Goal: Task Accomplishment & Management: Manage account settings

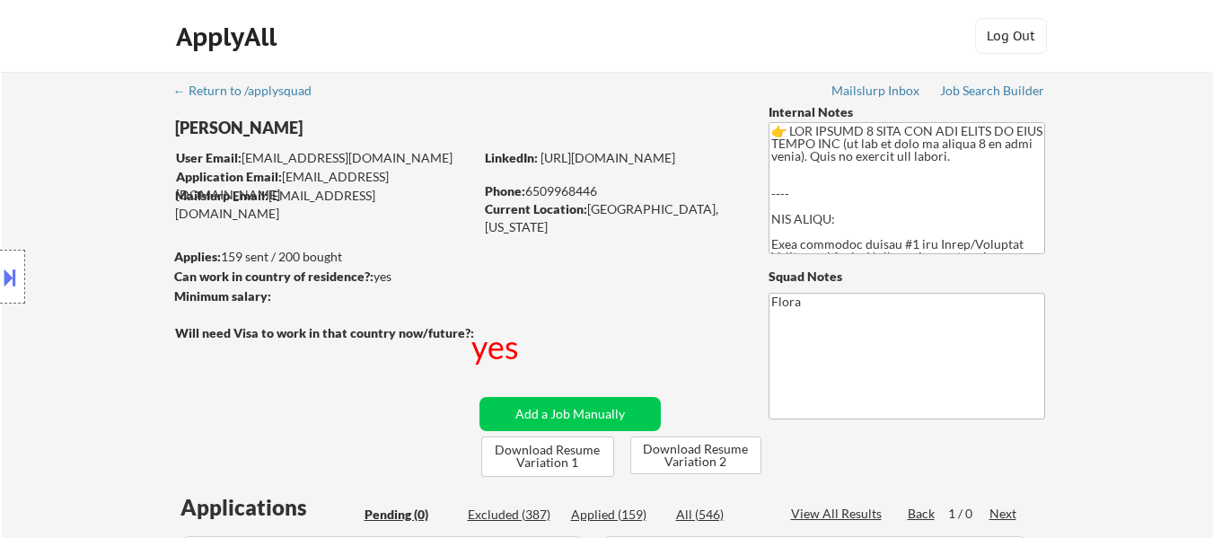
scroll to position [449, 0]
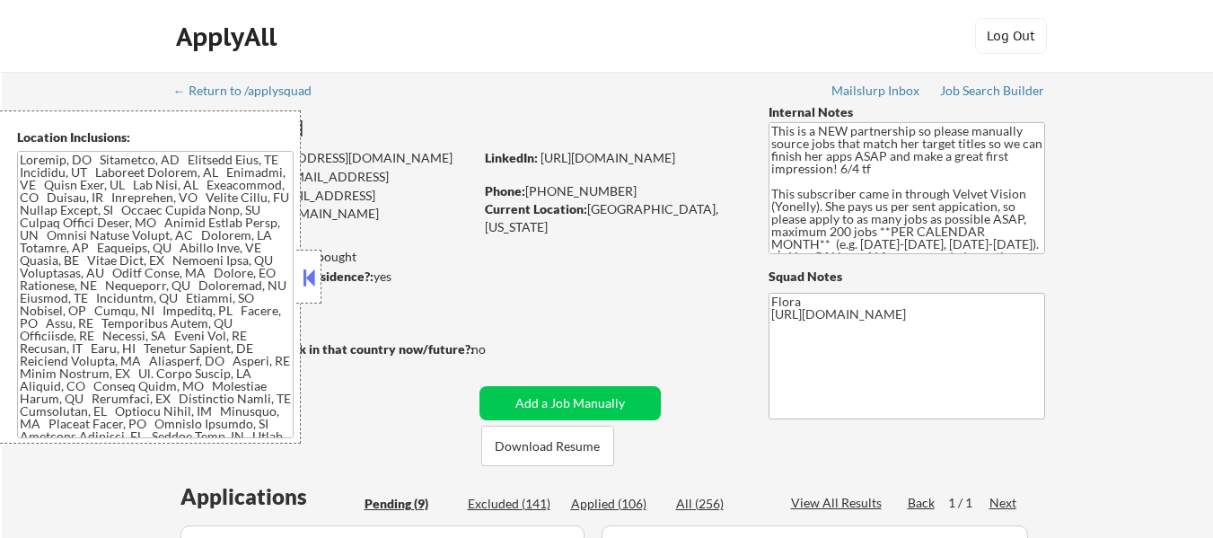
select select ""pending""
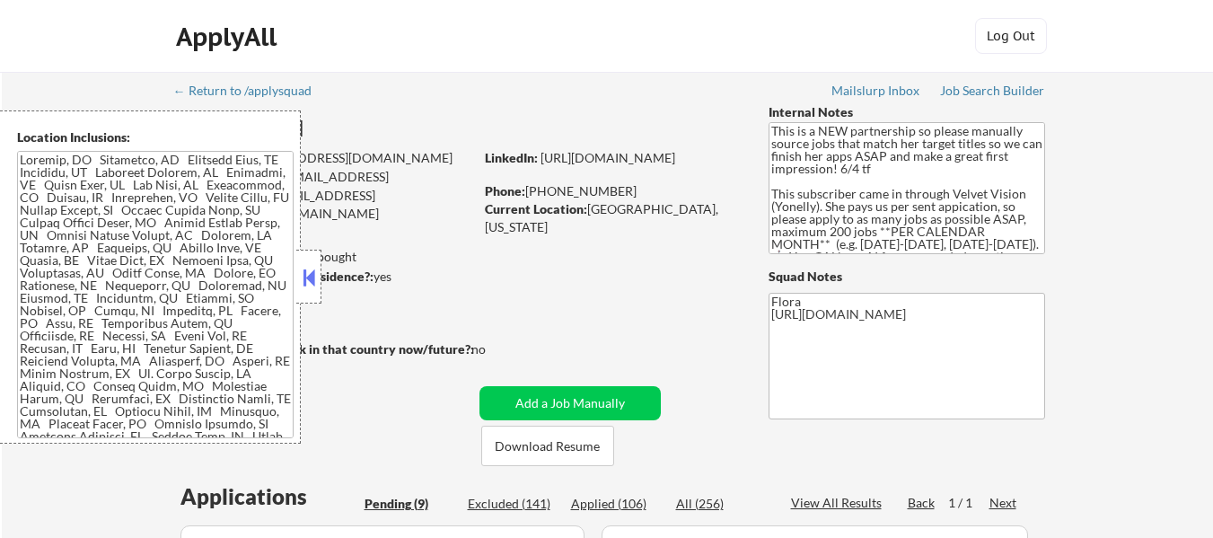
select select ""pending""
click at [312, 276] on button at bounding box center [309, 277] width 20 height 27
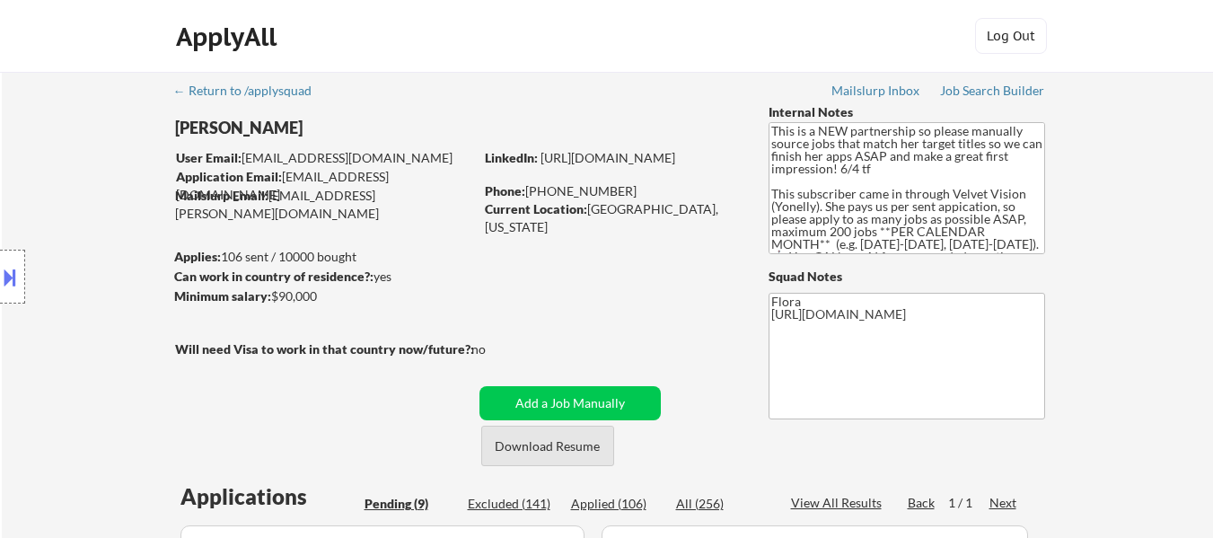
click at [569, 440] on button "Download Resume" at bounding box center [547, 446] width 133 height 40
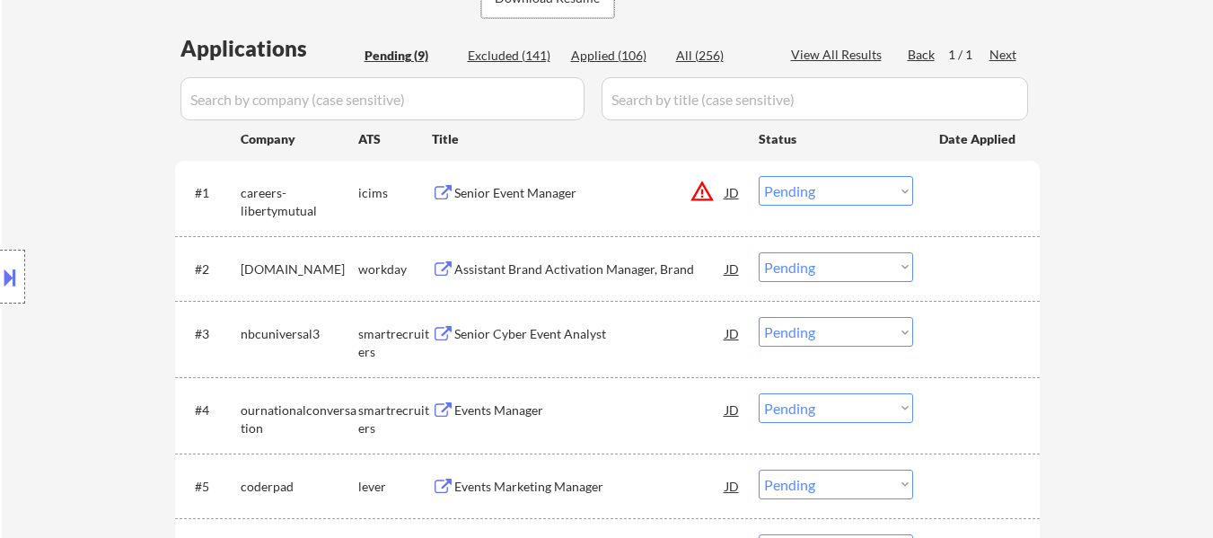
scroll to position [449, 0]
click at [528, 200] on div "Senior Event Manager" at bounding box center [589, 192] width 271 height 18
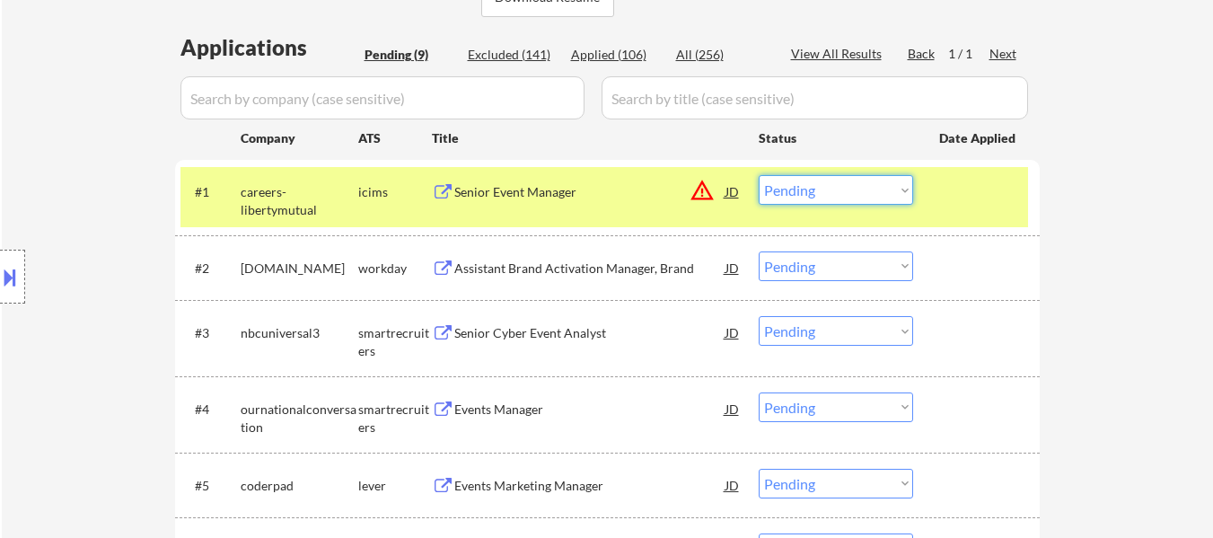
click at [813, 184] on select "Choose an option... Pending Applied Excluded (Questions) Excluded (Expired) Exc…" at bounding box center [836, 190] width 154 height 30
click at [759, 175] on select "Choose an option... Pending Applied Excluded (Questions) Excluded (Expired) Exc…" at bounding box center [836, 190] width 154 height 30
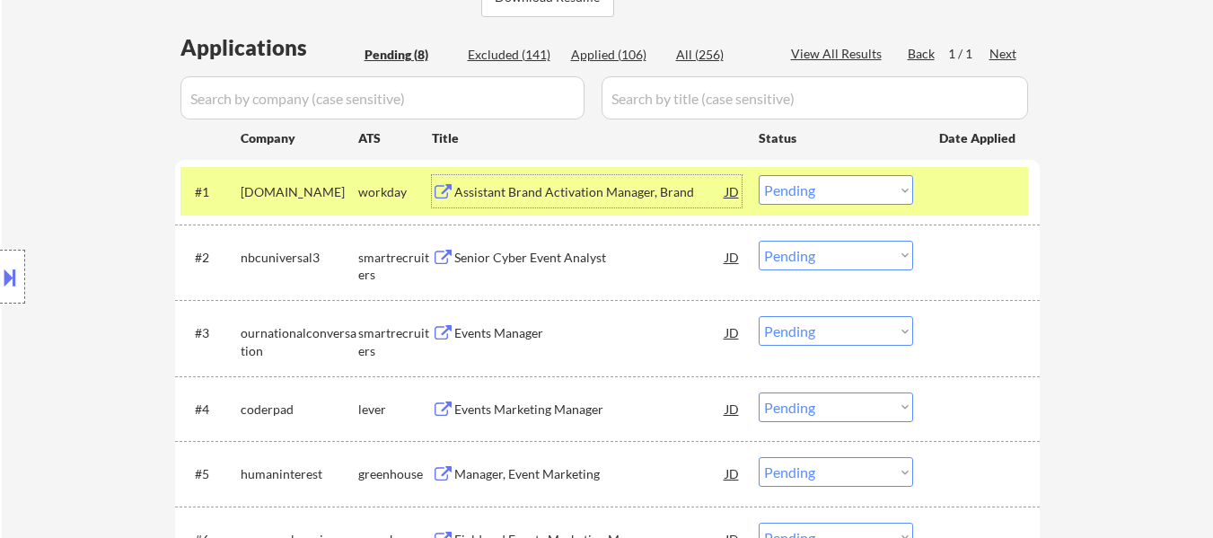
click at [562, 194] on div "Assistant Brand Activation Manager, Brand" at bounding box center [589, 192] width 271 height 18
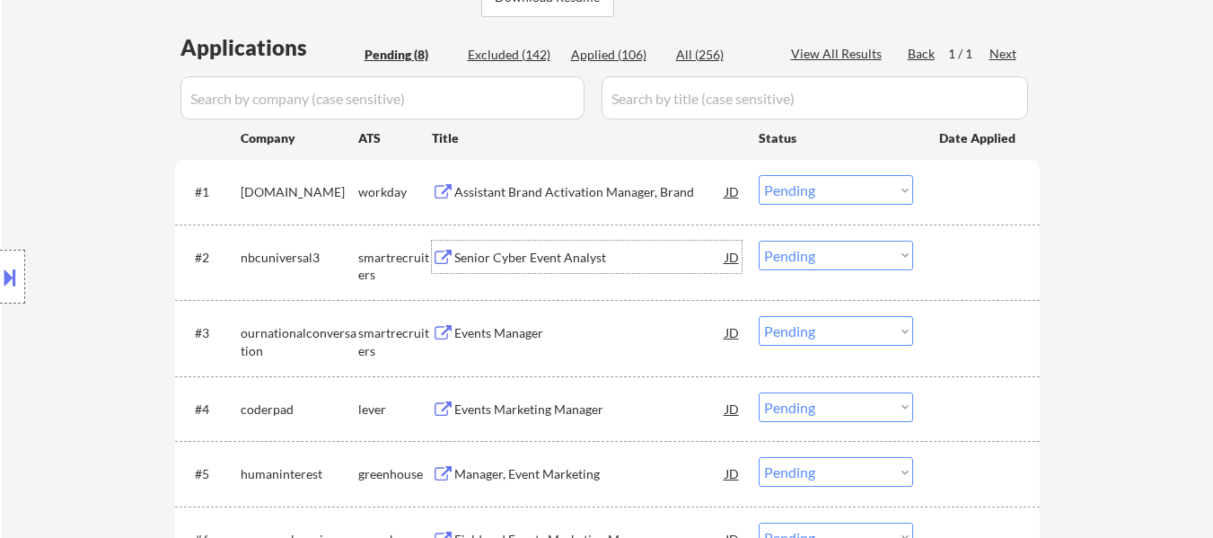
click at [582, 252] on div "Senior Cyber Event Analyst" at bounding box center [589, 257] width 271 height 32
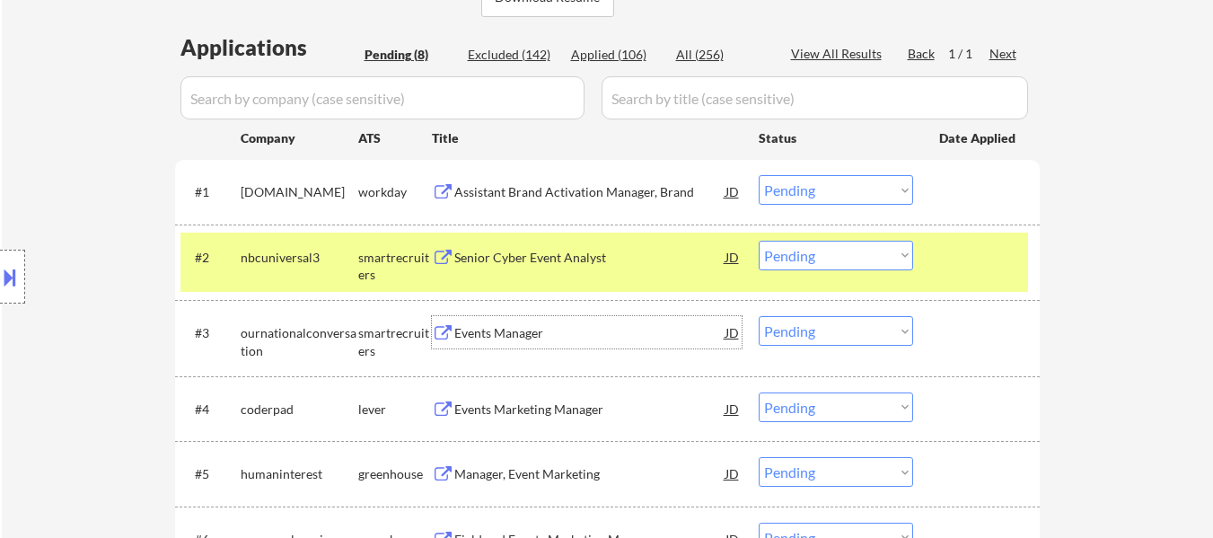
click at [526, 327] on div "Events Manager" at bounding box center [589, 333] width 271 height 18
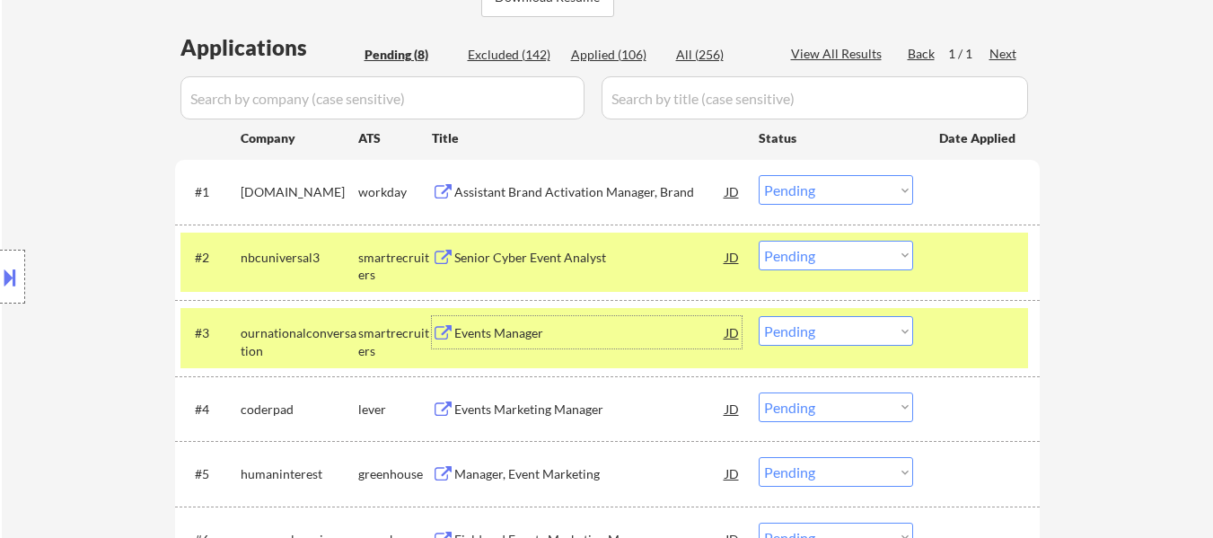
click at [514, 253] on div "Senior Cyber Event Analyst" at bounding box center [589, 258] width 271 height 18
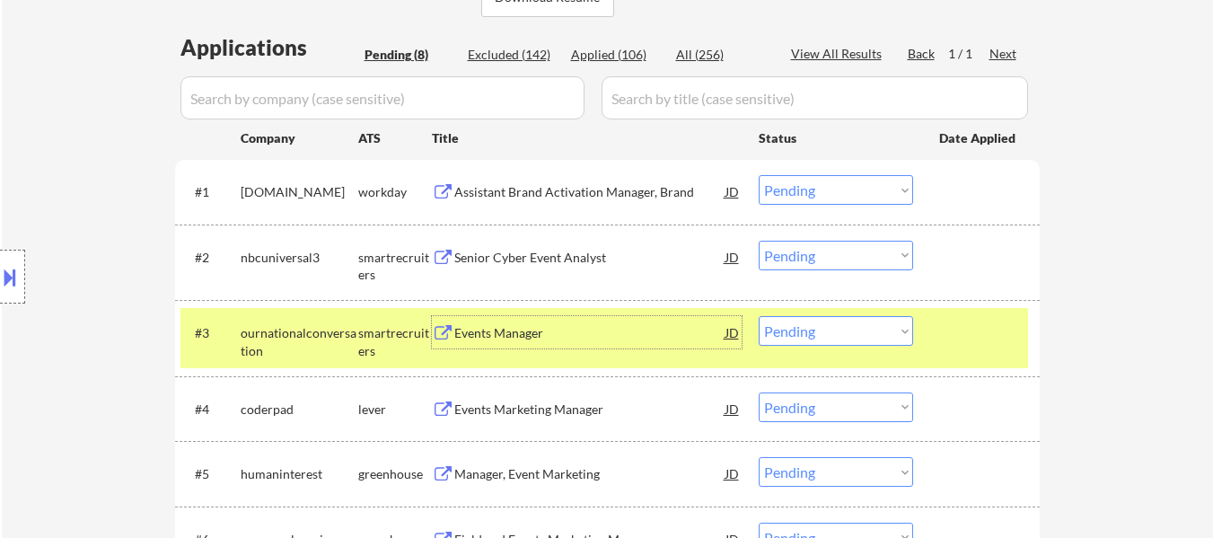
click at [525, 331] on div "Events Manager" at bounding box center [589, 333] width 271 height 18
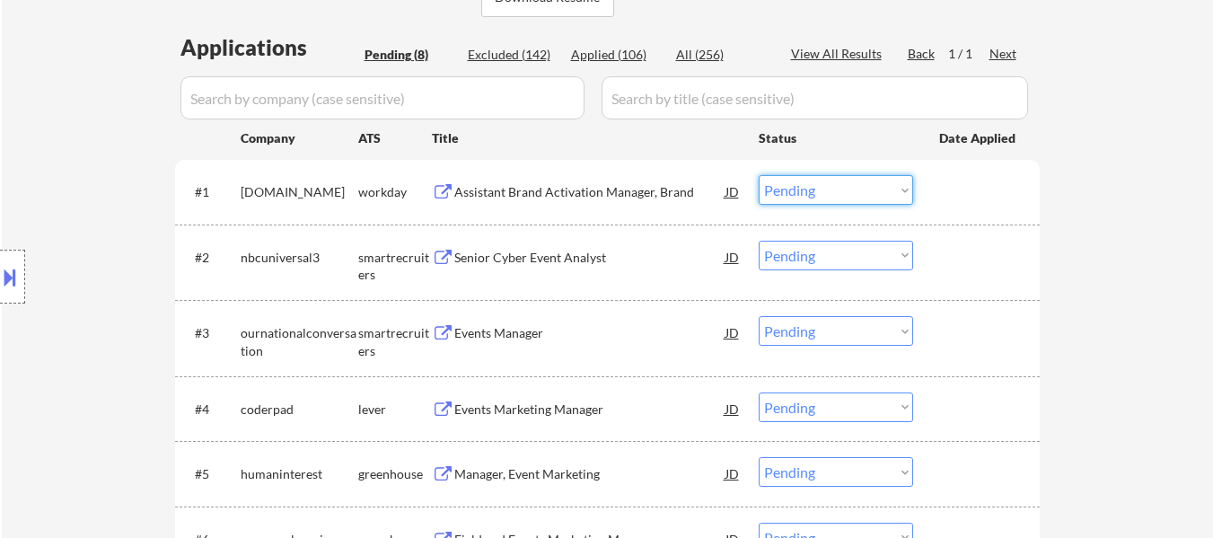
click at [820, 188] on select "Choose an option... Pending Applied Excluded (Questions) Excluded (Expired) Exc…" at bounding box center [836, 190] width 154 height 30
click at [759, 175] on select "Choose an option... Pending Applied Excluded (Questions) Excluded (Expired) Exc…" at bounding box center [836, 190] width 154 height 30
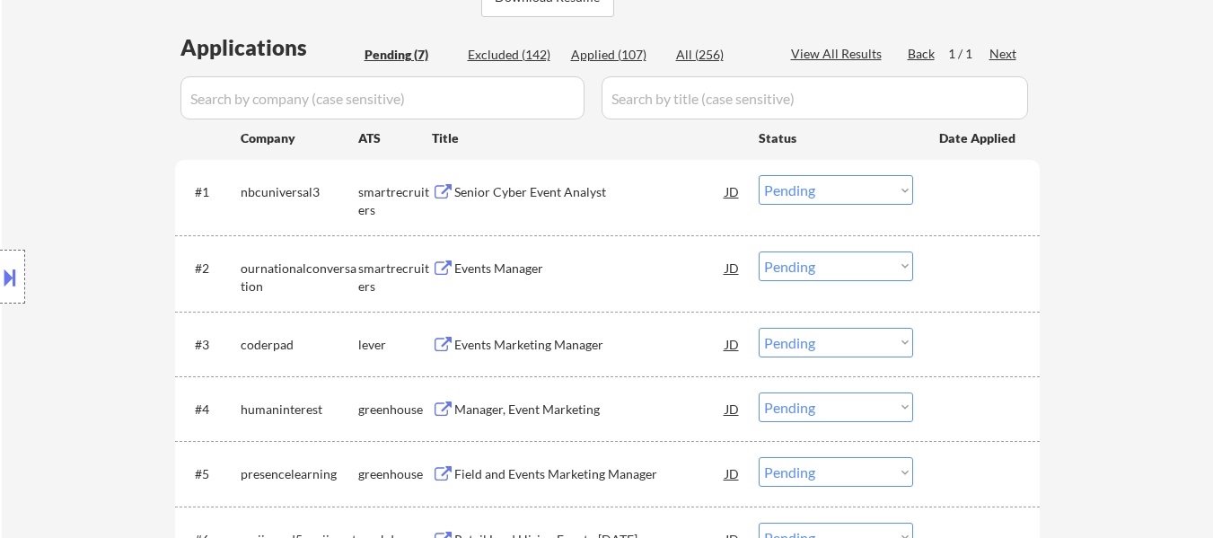
click at [824, 193] on select "Choose an option... Pending Applied Excluded (Questions) Excluded (Expired) Exc…" at bounding box center [836, 190] width 154 height 30
click at [759, 175] on select "Choose an option... Pending Applied Excluded (Questions) Excluded (Expired) Exc…" at bounding box center [836, 190] width 154 height 30
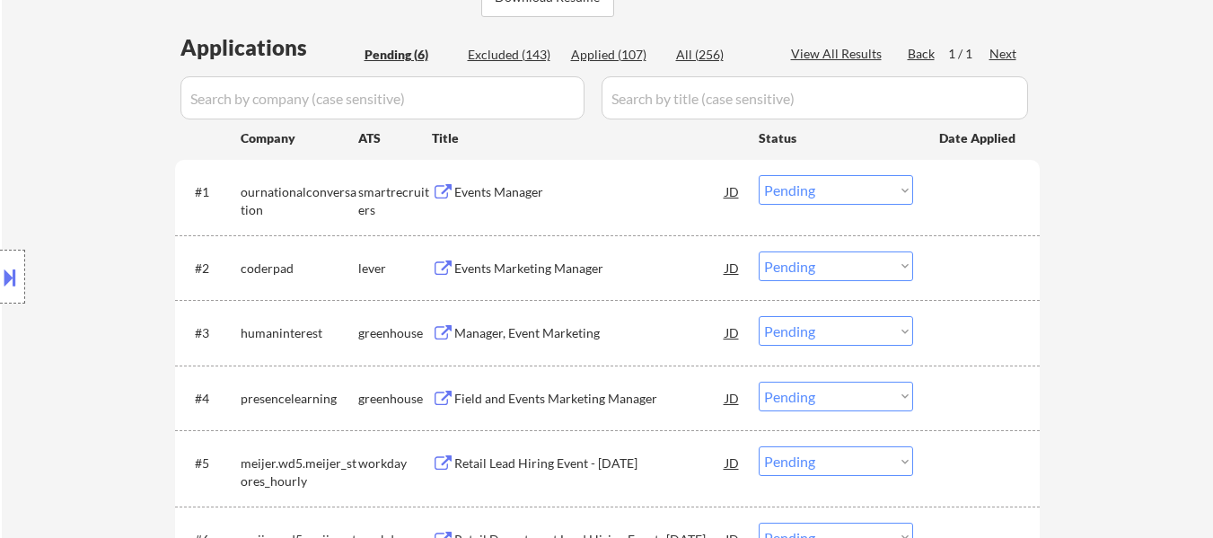
click at [571, 273] on div "Events Marketing Manager" at bounding box center [589, 268] width 271 height 18
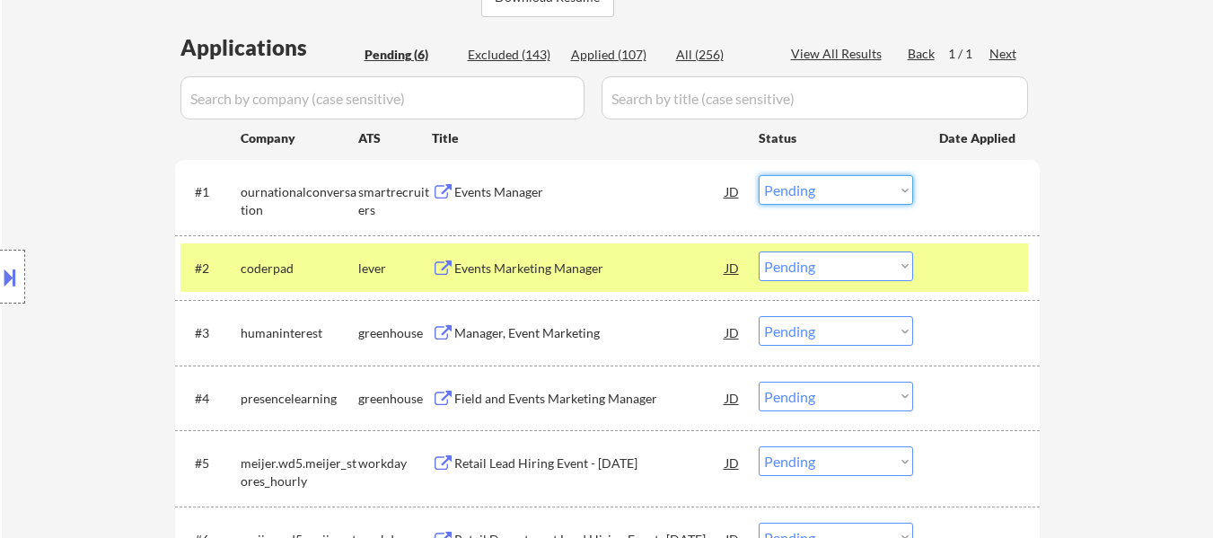
click at [819, 184] on select "Choose an option... Pending Applied Excluded (Questions) Excluded (Expired) Exc…" at bounding box center [836, 190] width 154 height 30
click at [759, 175] on select "Choose an option... Pending Applied Excluded (Questions) Excluded (Expired) Exc…" at bounding box center [836, 190] width 154 height 30
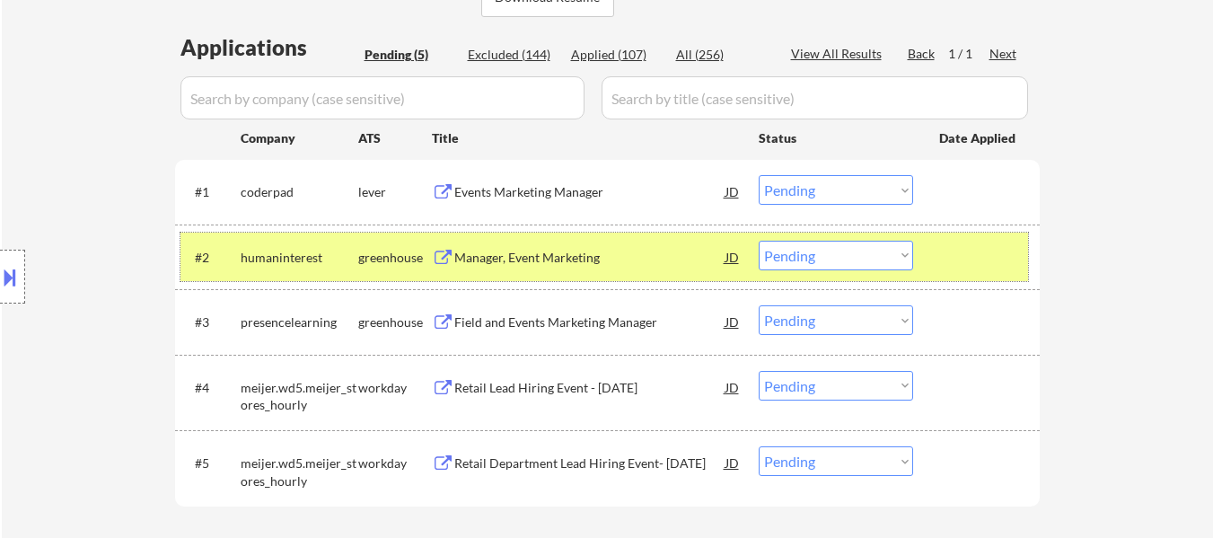
click at [940, 259] on div at bounding box center [978, 257] width 79 height 32
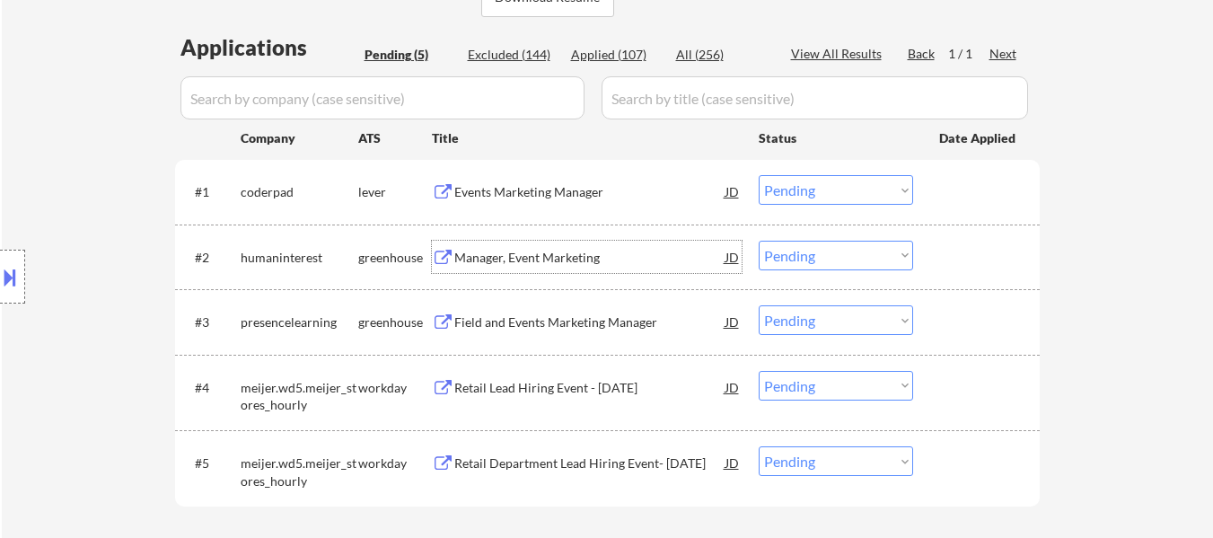
click at [590, 252] on div "Manager, Event Marketing" at bounding box center [589, 258] width 271 height 18
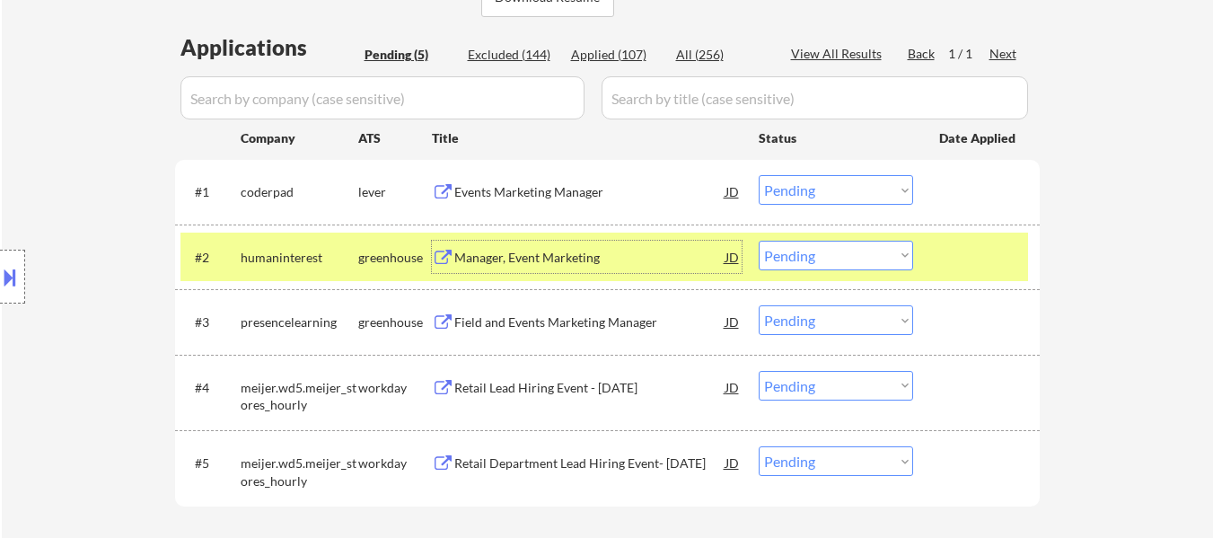
click at [849, 186] on select "Choose an option... Pending Applied Excluded (Questions) Excluded (Expired) Exc…" at bounding box center [836, 190] width 154 height 30
click at [759, 175] on select "Choose an option... Pending Applied Excluded (Questions) Excluded (Expired) Exc…" at bounding box center [836, 190] width 154 height 30
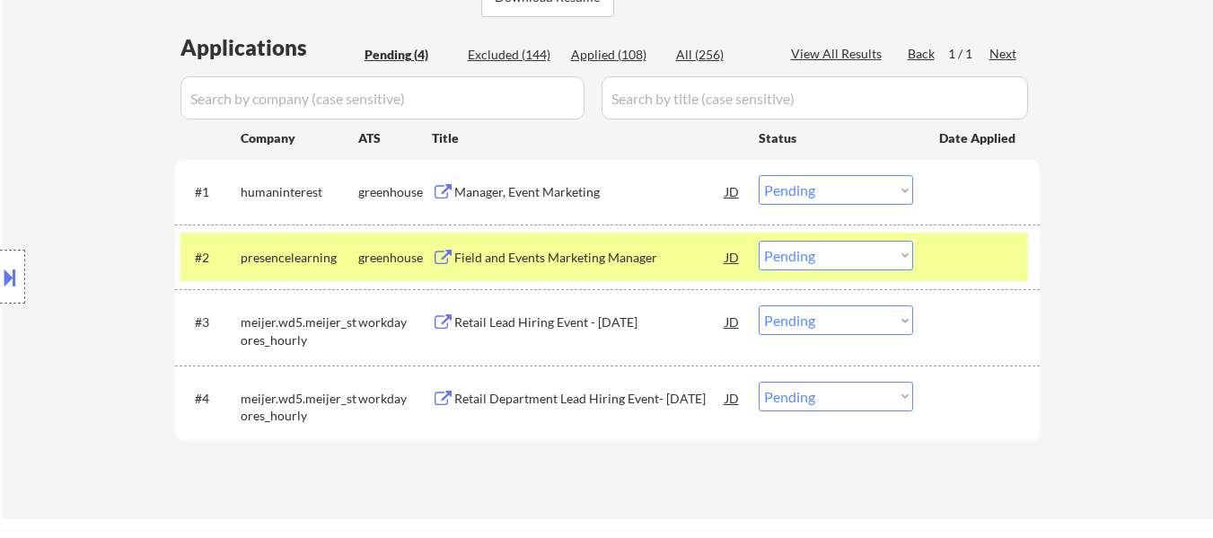
click at [549, 256] on div "Field and Events Marketing Manager" at bounding box center [589, 258] width 271 height 18
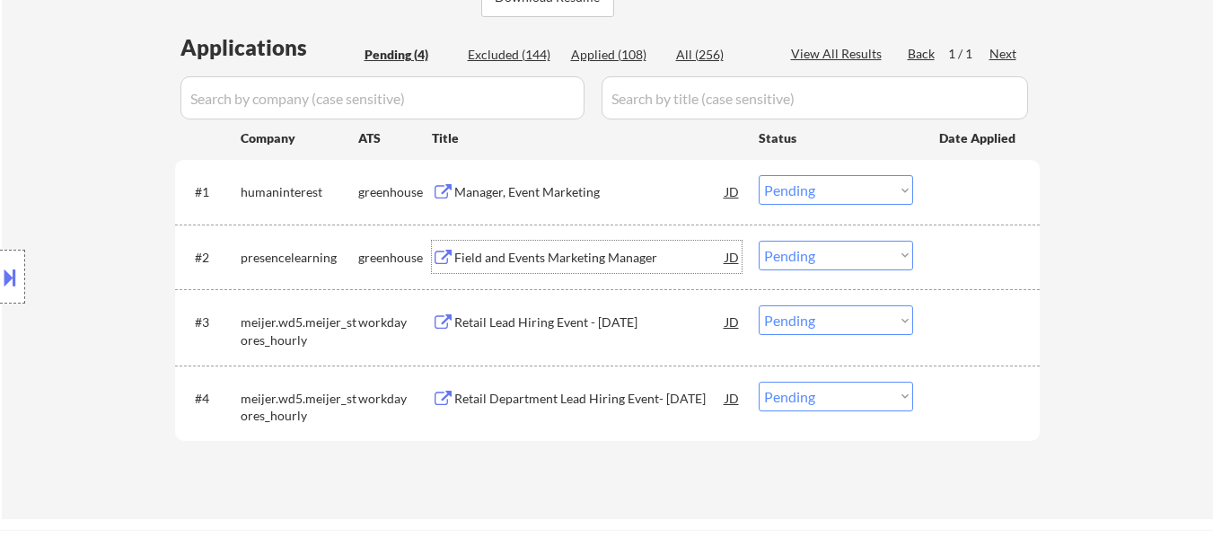
click at [828, 194] on select "Choose an option... Pending Applied Excluded (Questions) Excluded (Expired) Exc…" at bounding box center [836, 190] width 154 height 30
click at [759, 175] on select "Choose an option... Pending Applied Excluded (Questions) Excluded (Expired) Exc…" at bounding box center [836, 190] width 154 height 30
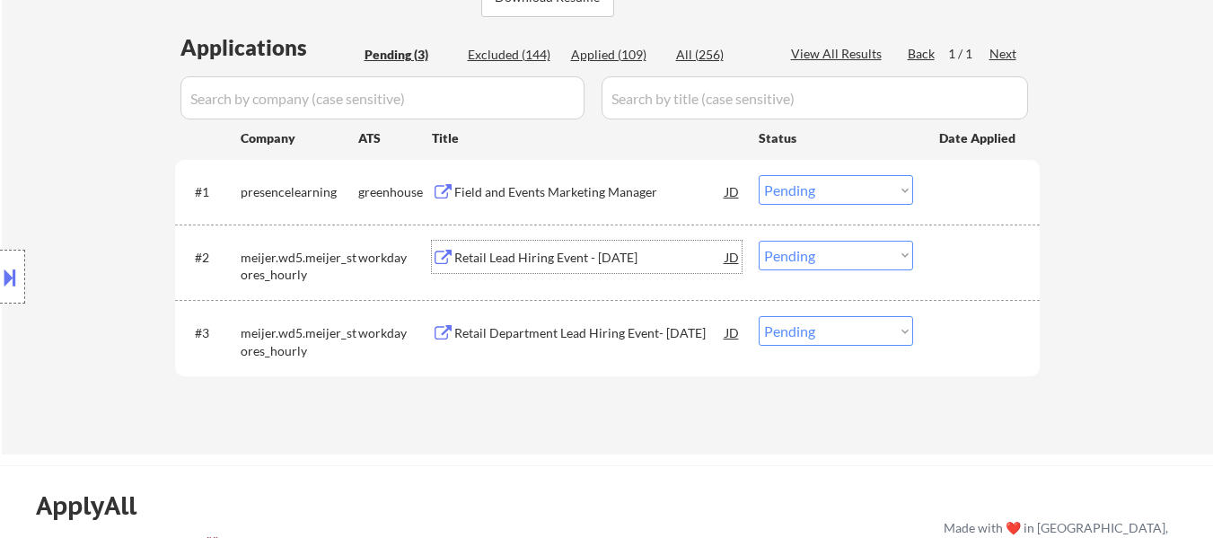
click at [534, 261] on div "Retail Lead Hiring Event - [DATE]" at bounding box center [589, 258] width 271 height 18
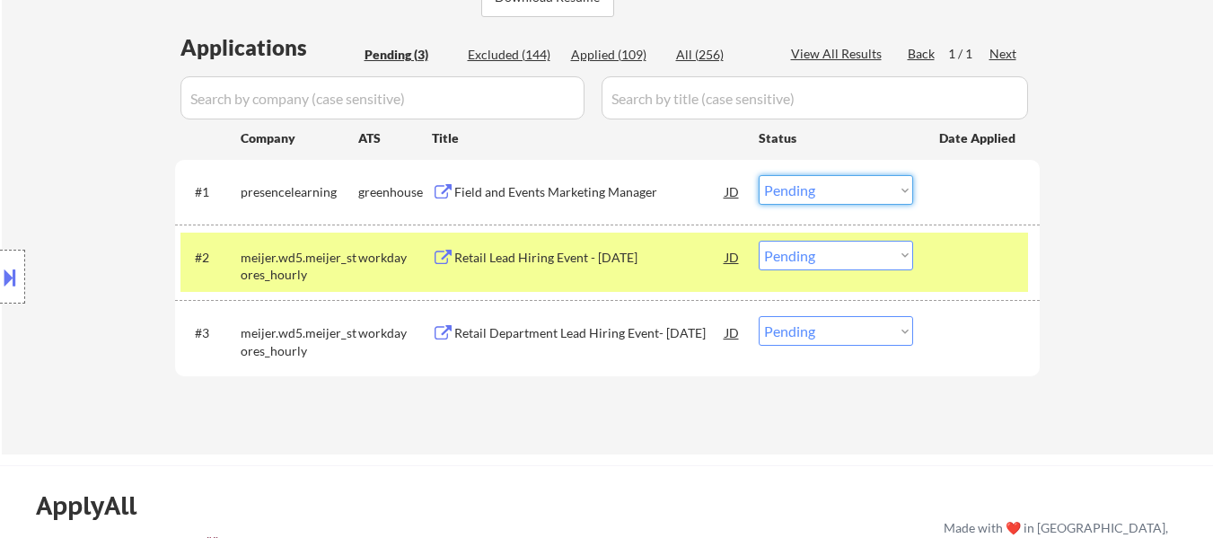
click at [834, 191] on select "Choose an option... Pending Applied Excluded (Questions) Excluded (Expired) Exc…" at bounding box center [836, 190] width 154 height 30
click at [759, 175] on select "Choose an option... Pending Applied Excluded (Questions) Excluded (Expired) Exc…" at bounding box center [836, 190] width 154 height 30
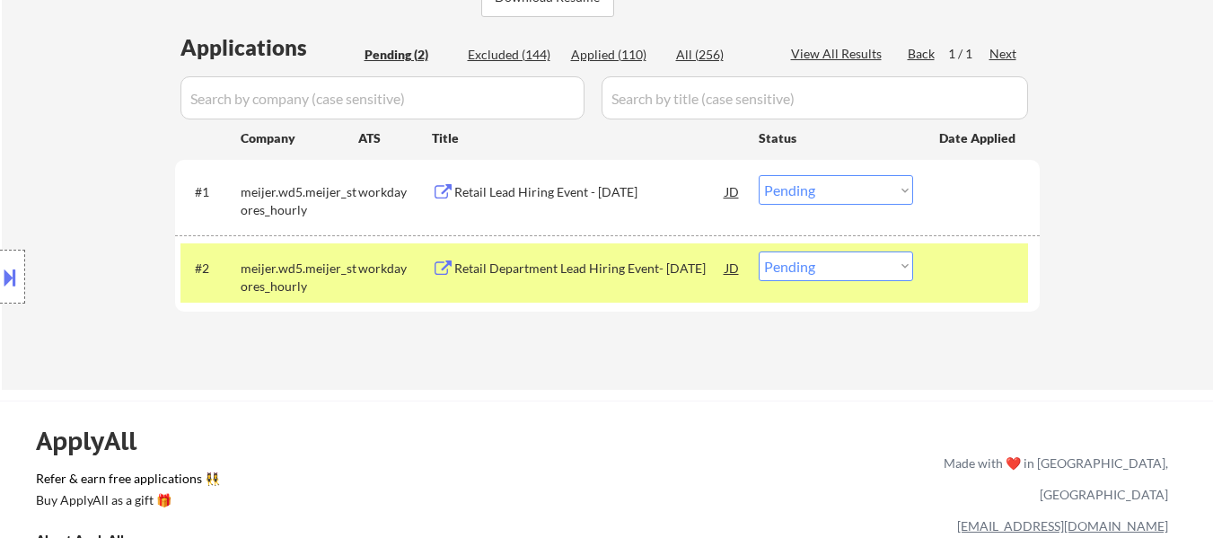
click at [881, 180] on select "Choose an option... Pending Applied Excluded (Questions) Excluded (Expired) Exc…" at bounding box center [836, 190] width 154 height 30
click at [759, 175] on select "Choose an option... Pending Applied Excluded (Questions) Excluded (Expired) Exc…" at bounding box center [836, 190] width 154 height 30
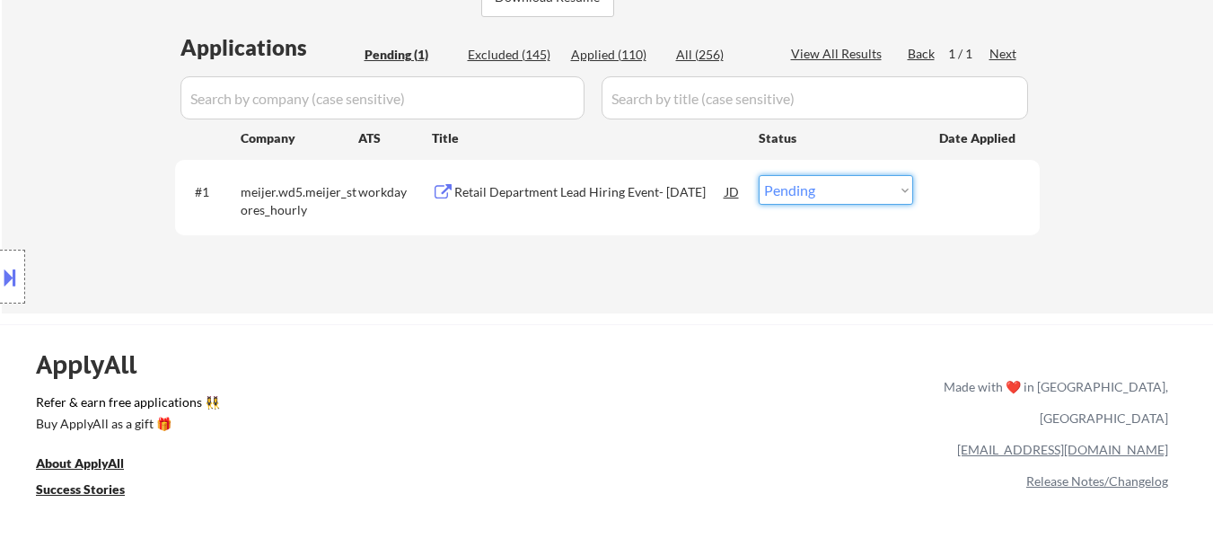
click at [830, 198] on select "Choose an option... Pending Applied Excluded (Questions) Excluded (Expired) Exc…" at bounding box center [836, 190] width 154 height 30
select select ""excluded__bad_match_""
click at [759, 175] on select "Choose an option... Pending Applied Excluded (Questions) Excluded (Expired) Exc…" at bounding box center [836, 190] width 154 height 30
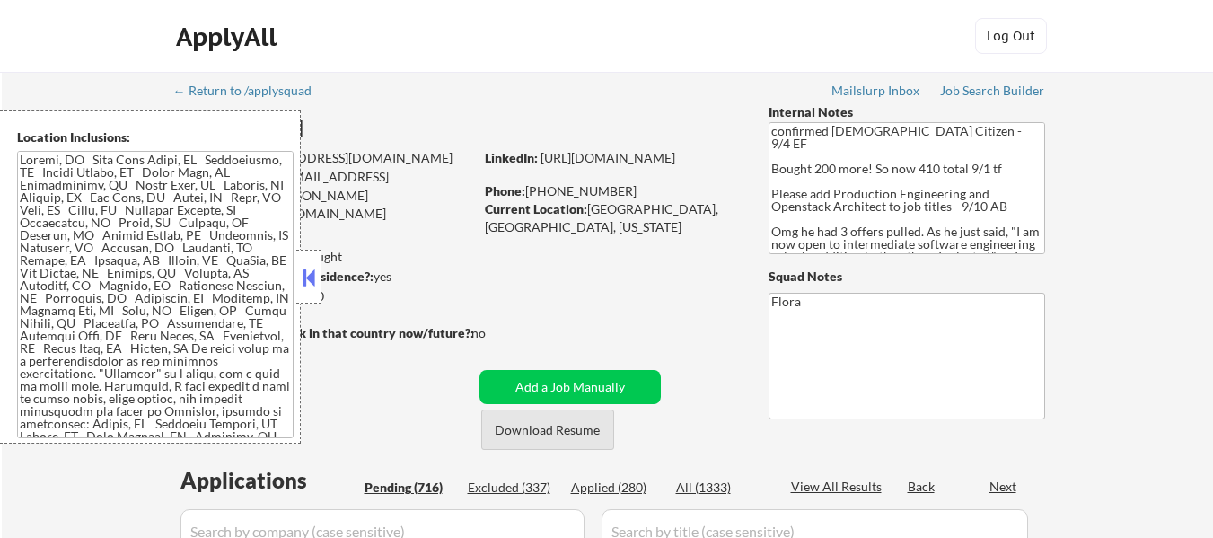
select select ""pending""
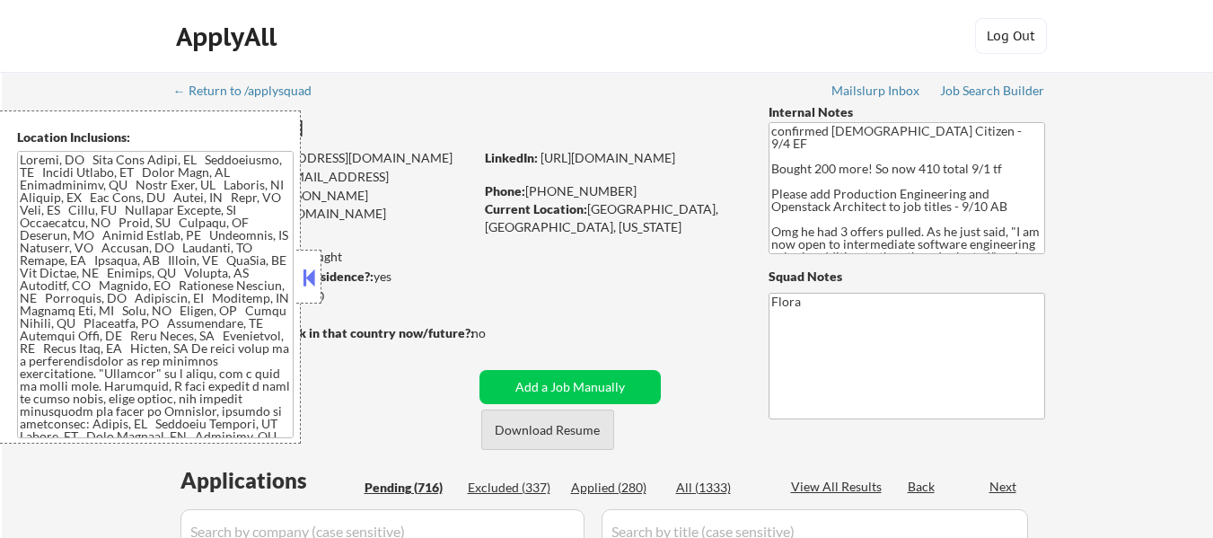
select select ""pending""
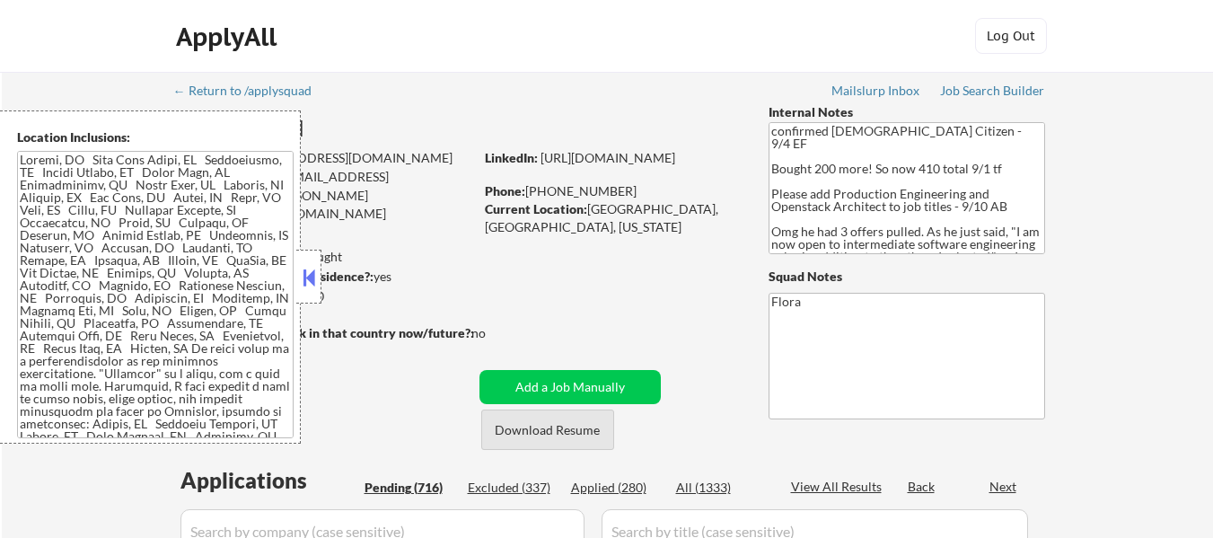
select select ""pending""
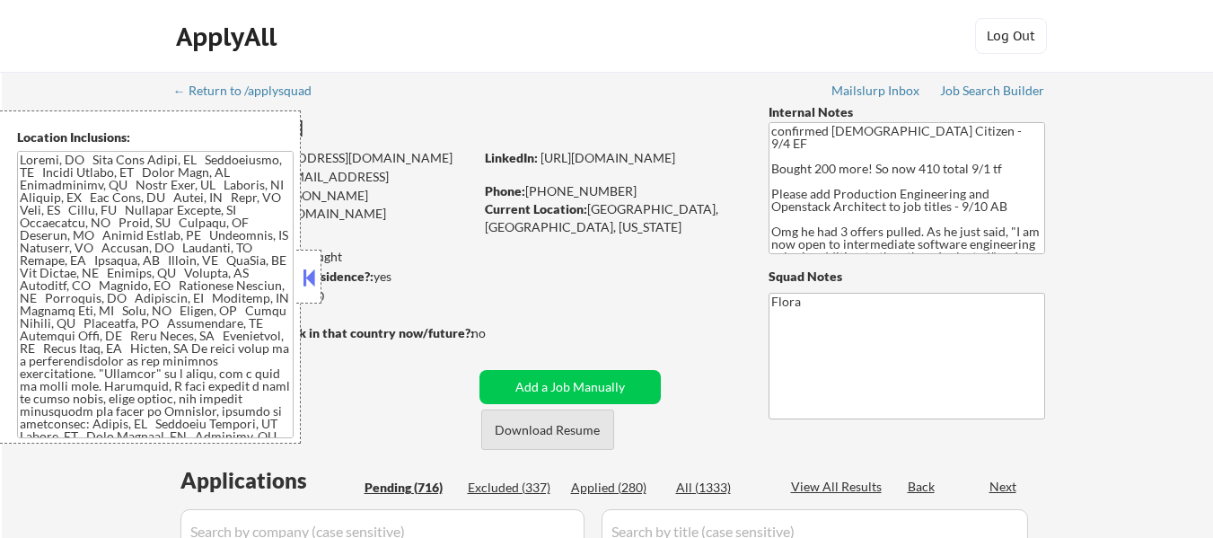
select select ""pending""
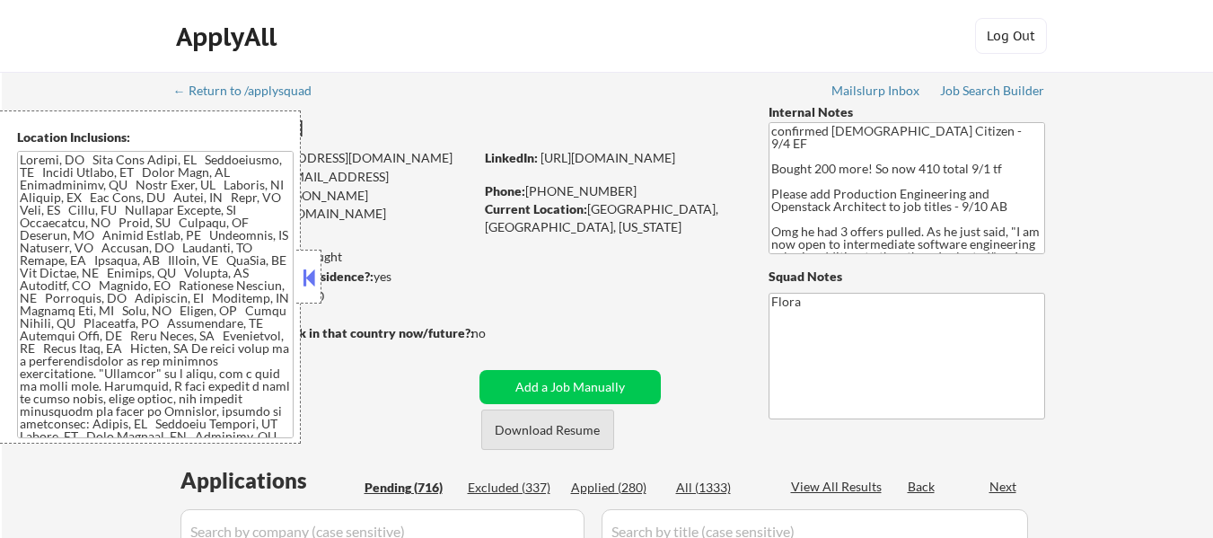
select select ""pending""
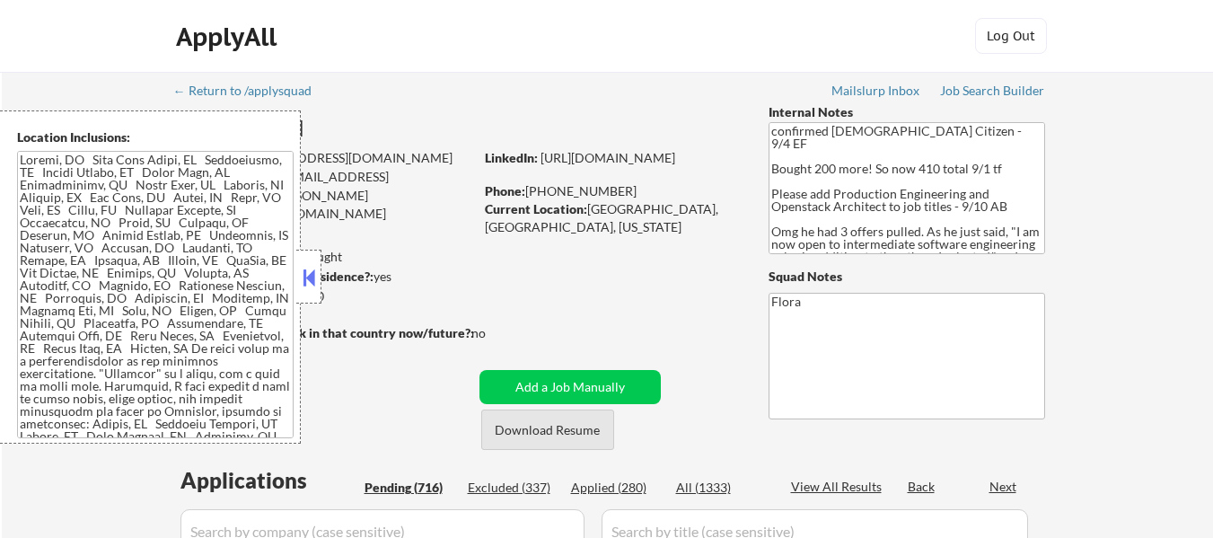
select select ""pending""
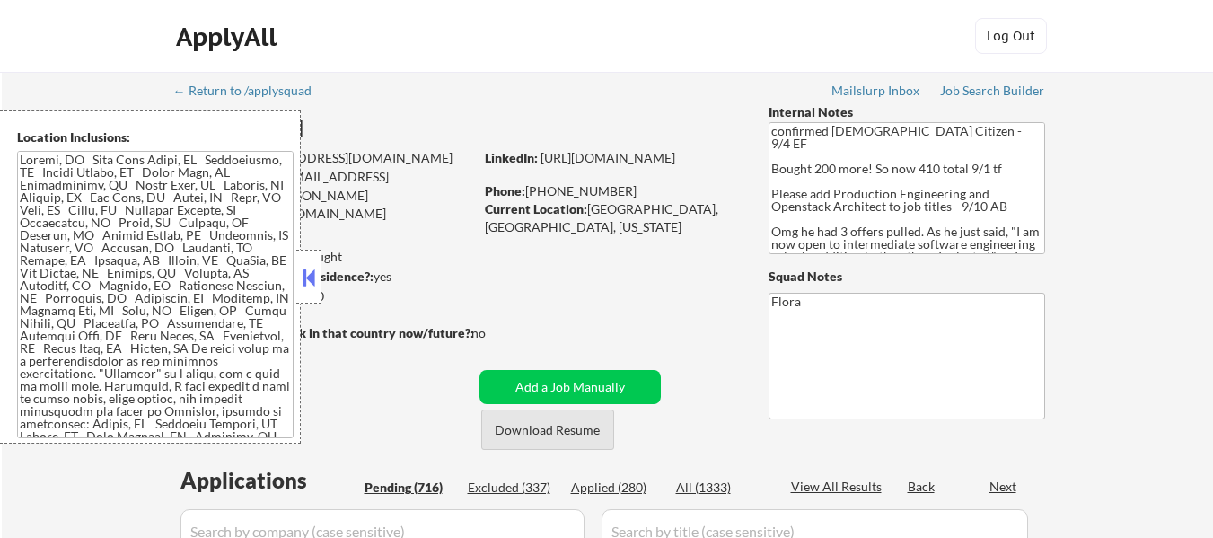
select select ""pending""
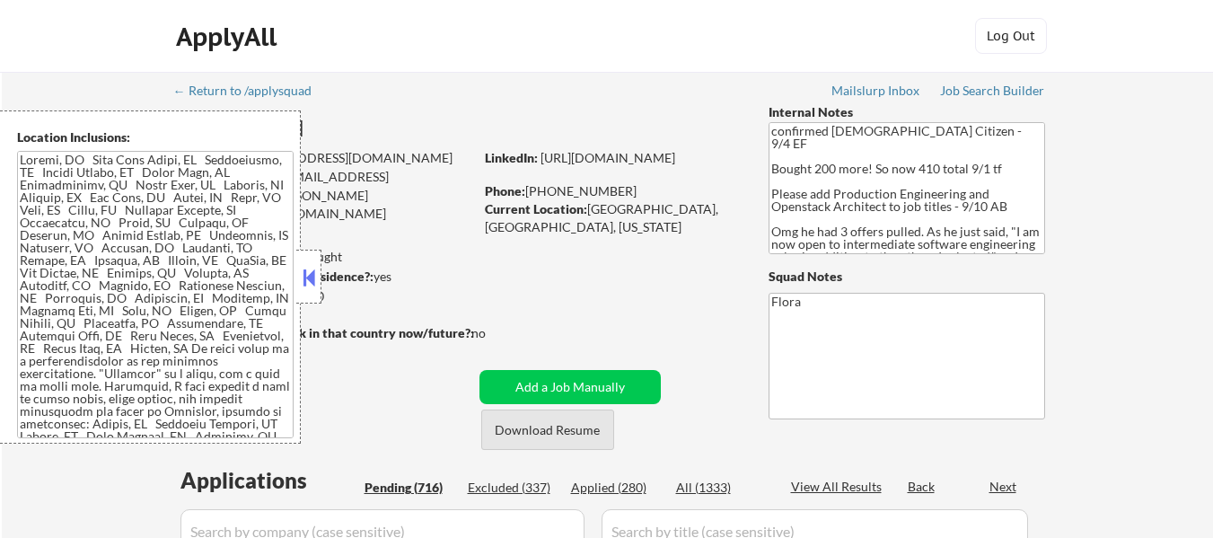
select select ""pending""
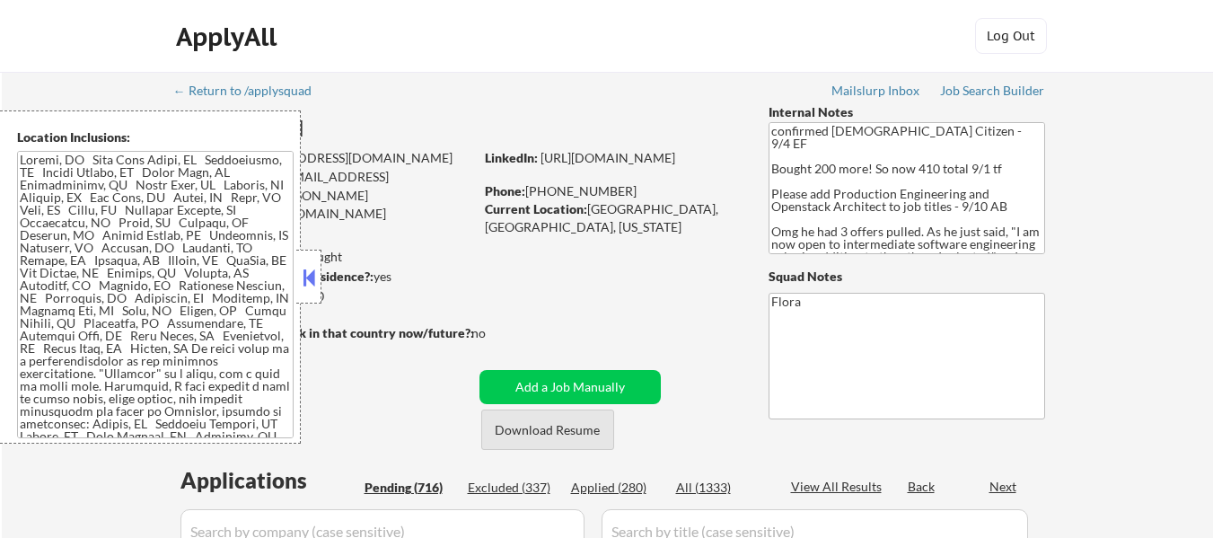
select select ""pending""
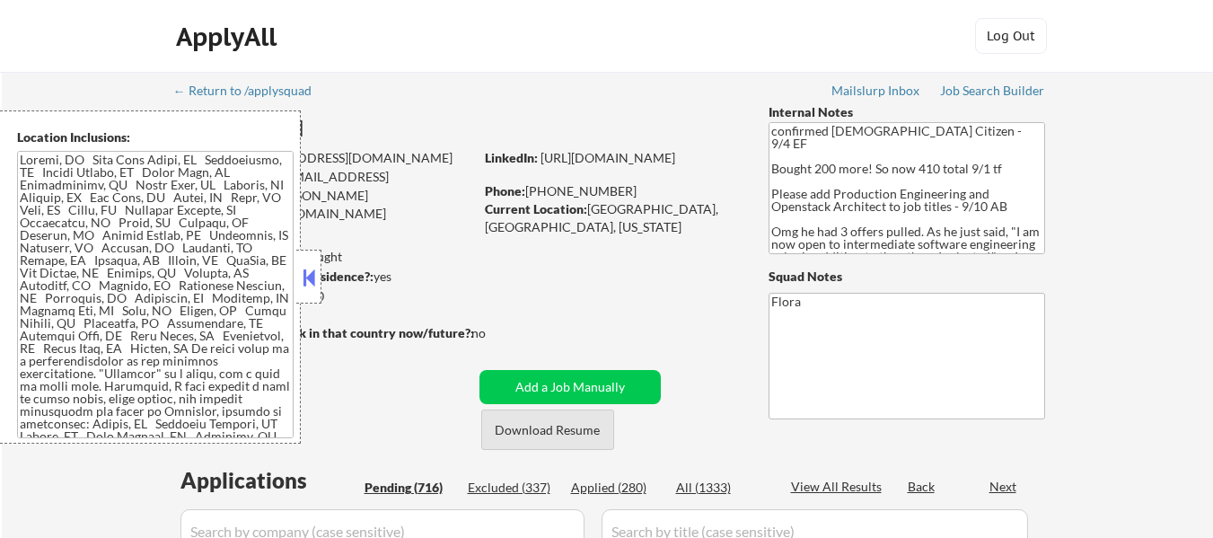
select select ""pending""
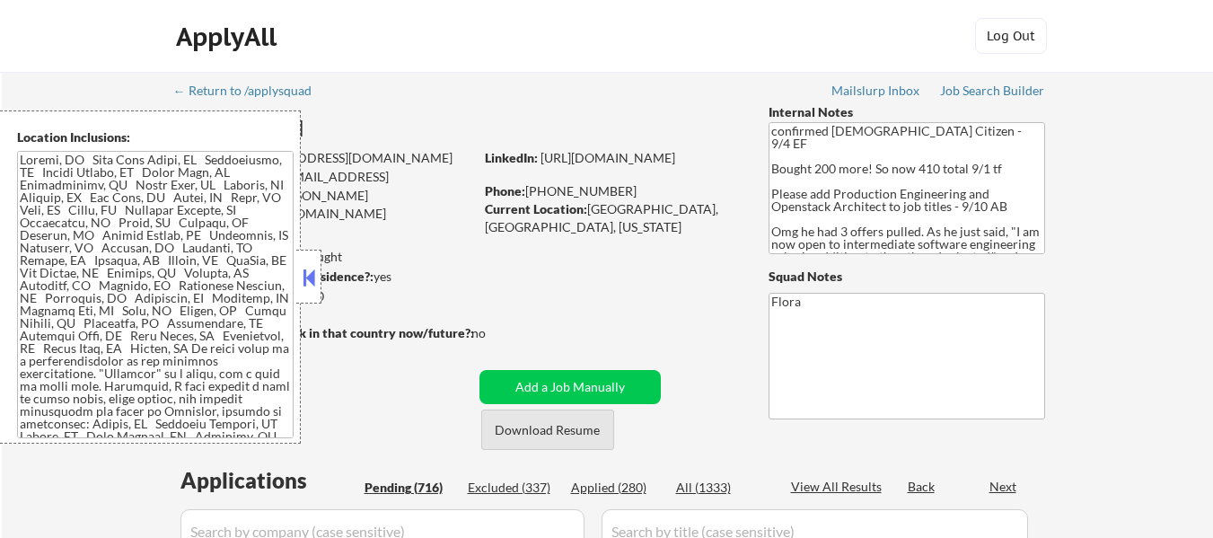
select select ""pending""
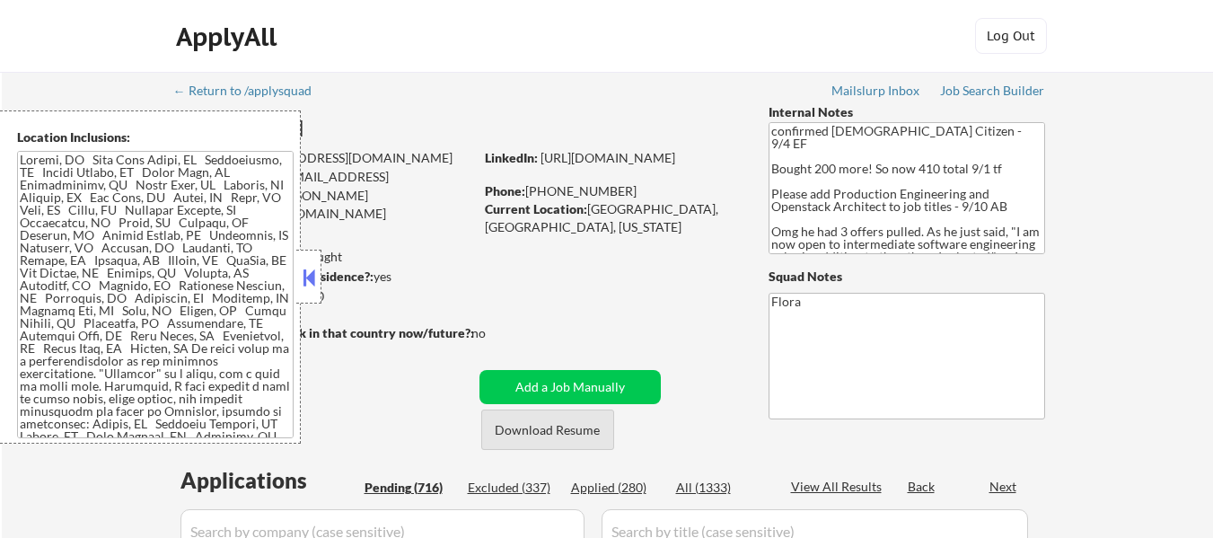
select select ""pending""
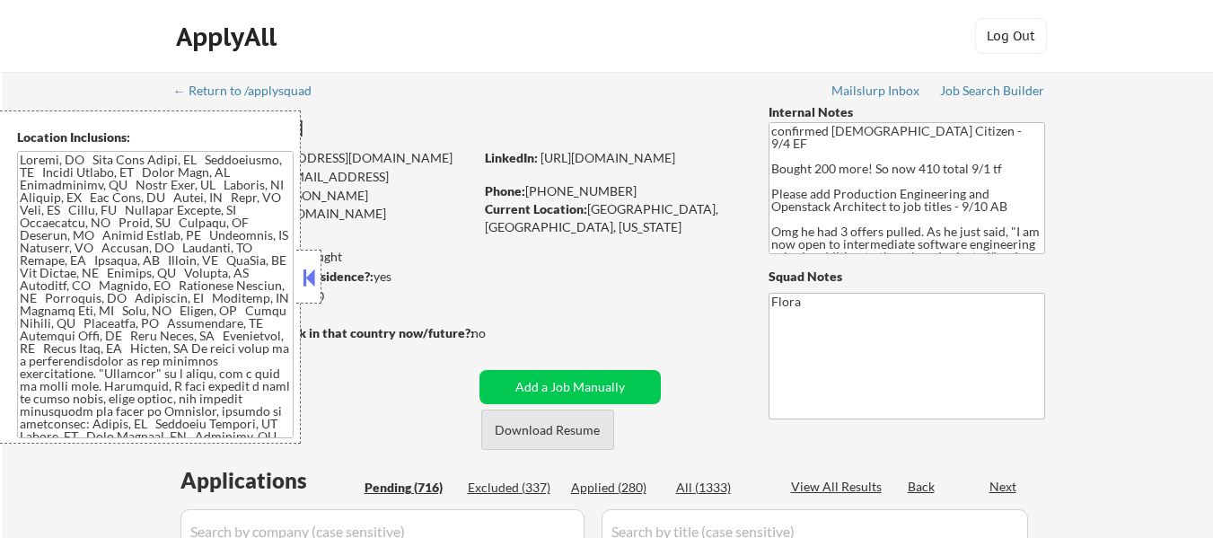
select select ""pending""
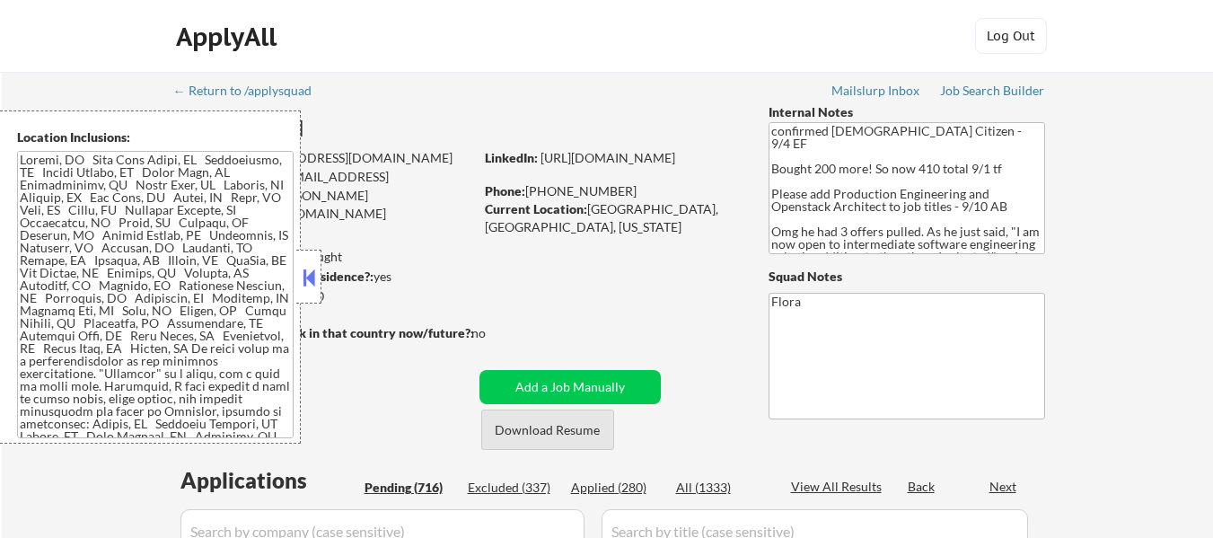
select select ""pending""
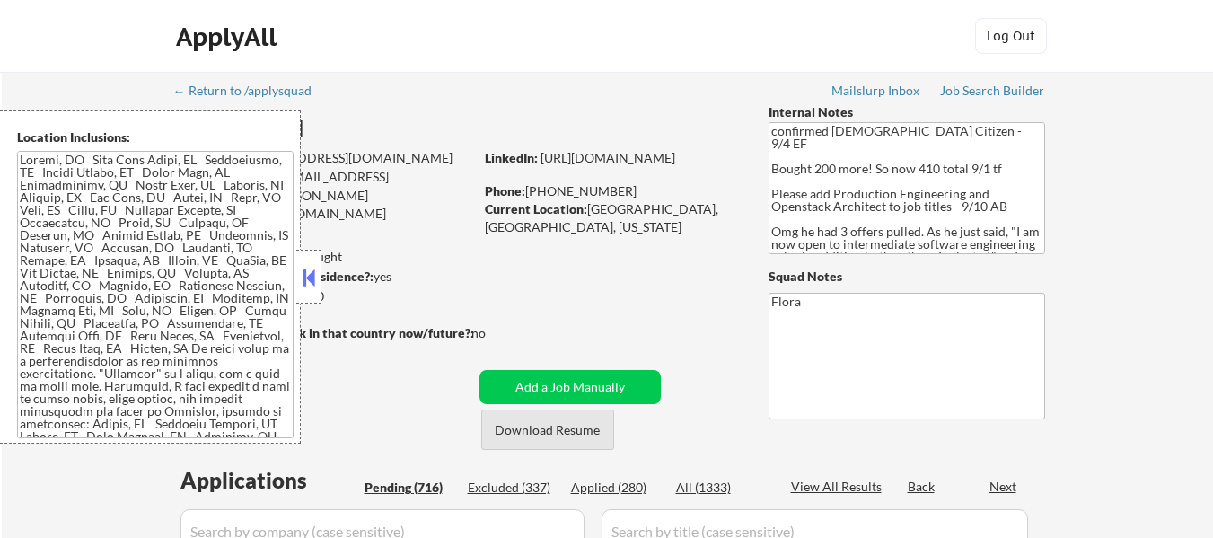
select select ""pending""
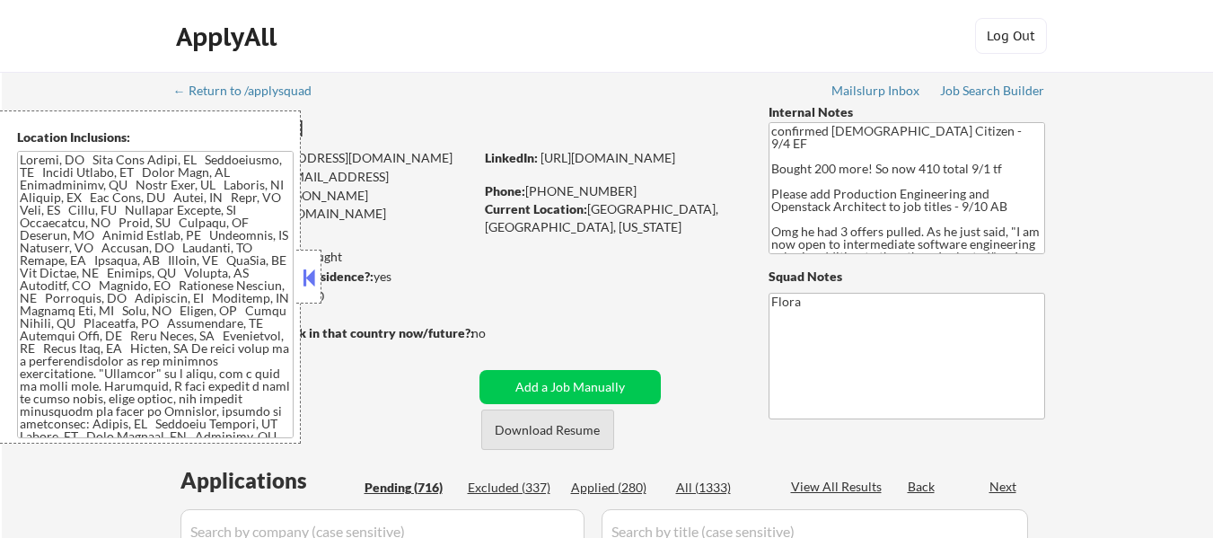
select select ""pending""
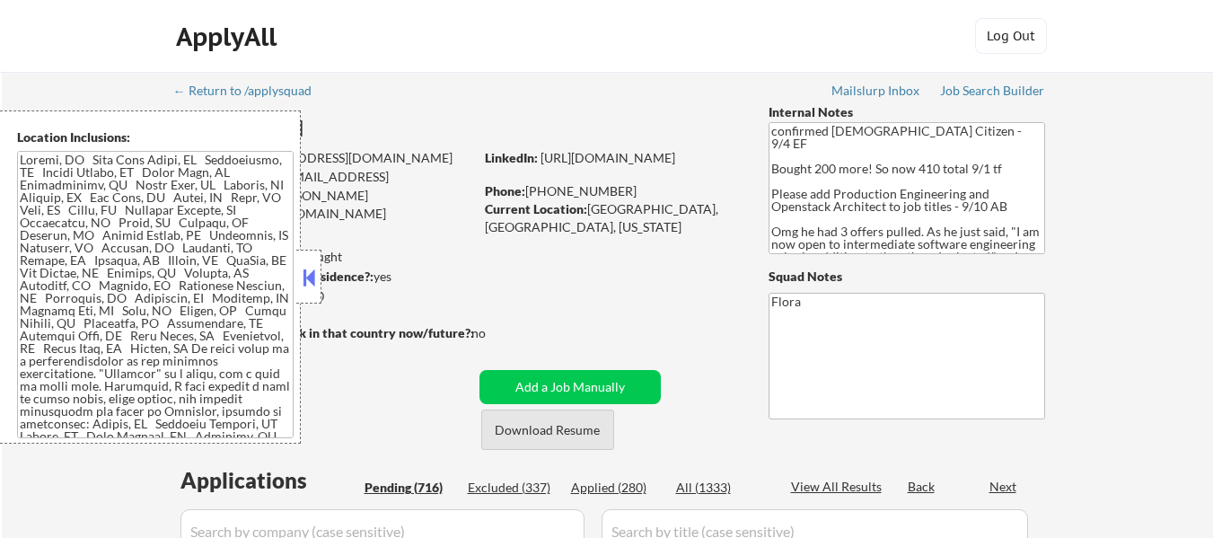
select select ""pending""
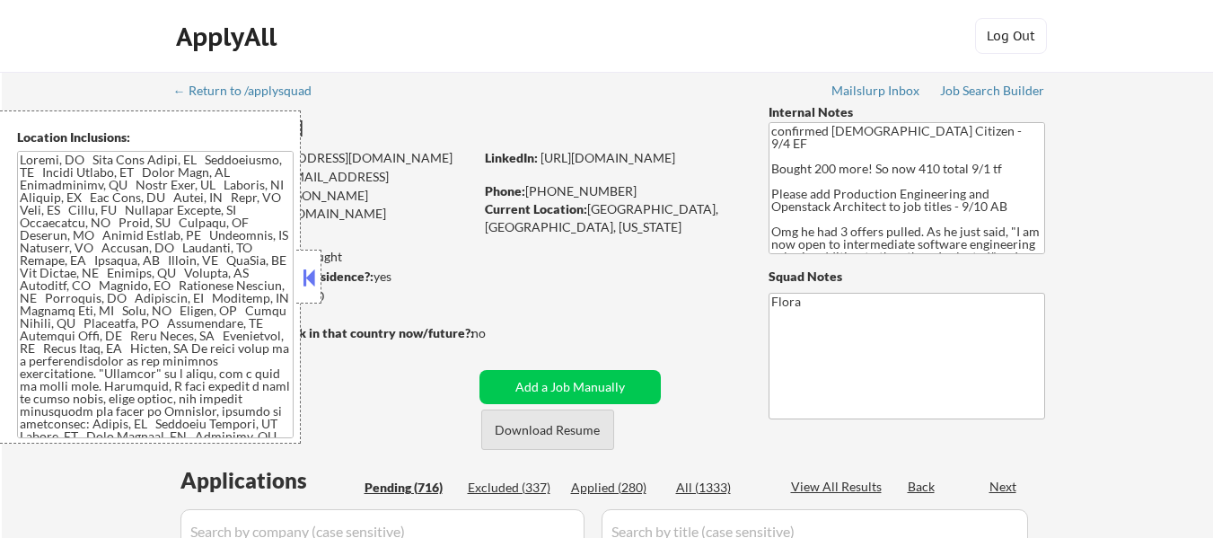
select select ""pending""
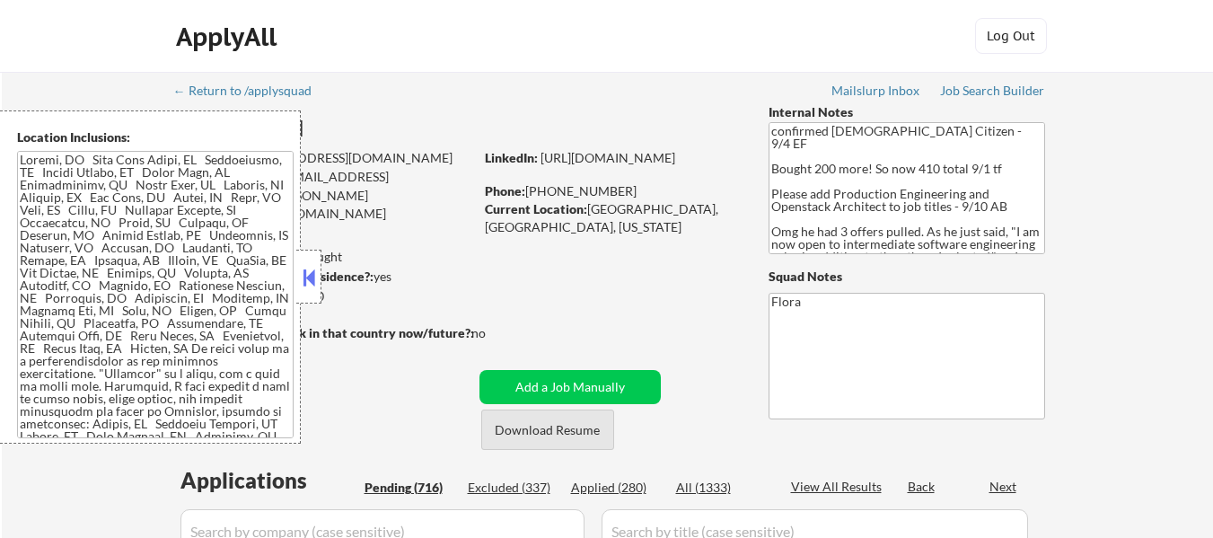
select select ""pending""
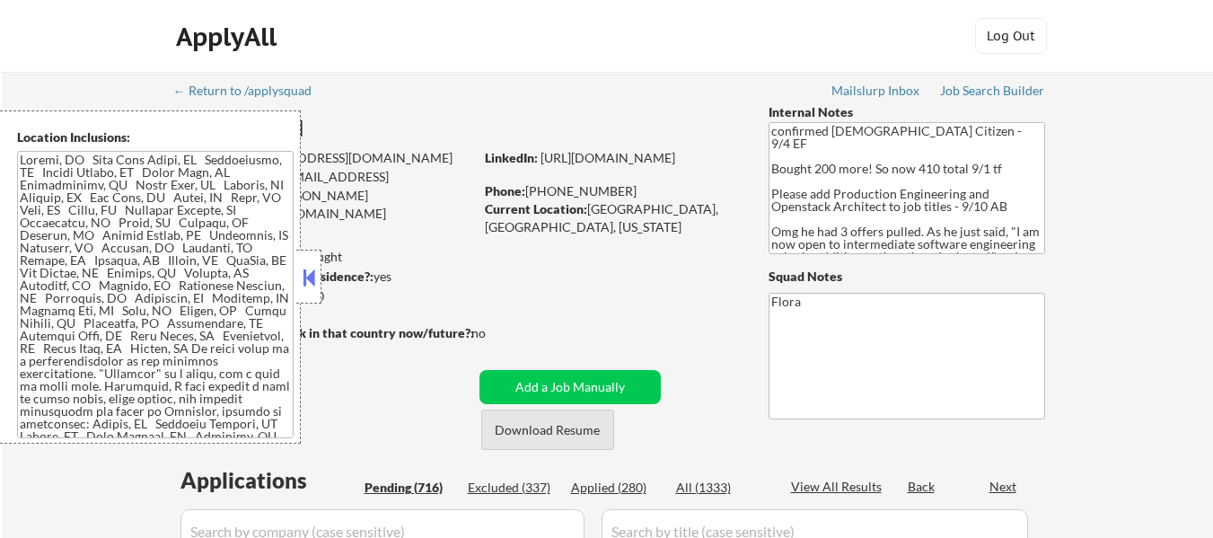
select select ""pending""
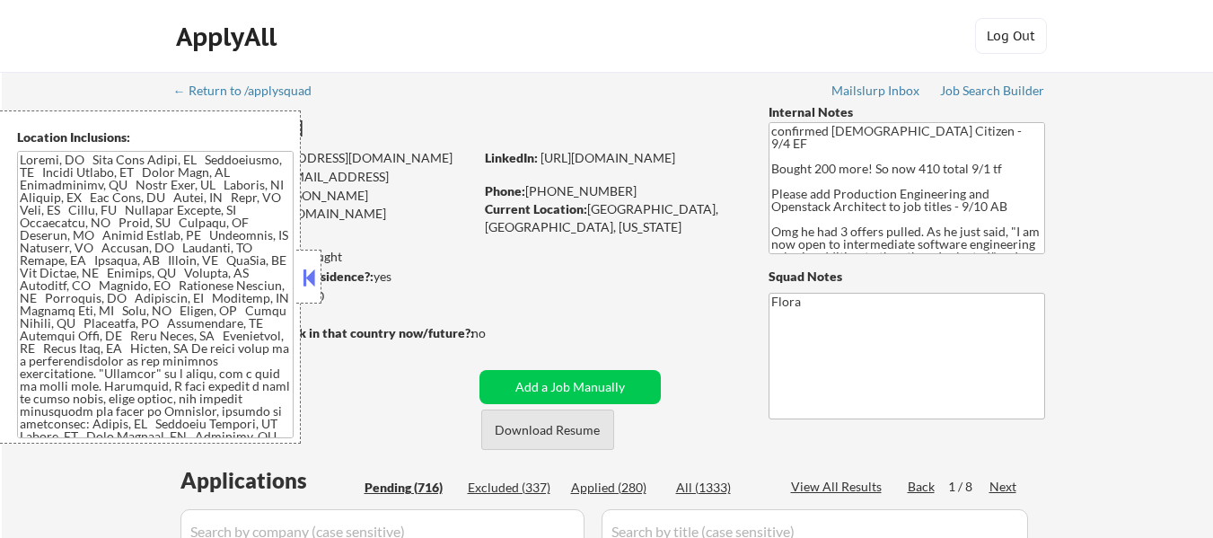
click at [546, 431] on button "Download Resume" at bounding box center [547, 429] width 133 height 40
click at [314, 277] on button at bounding box center [309, 277] width 20 height 27
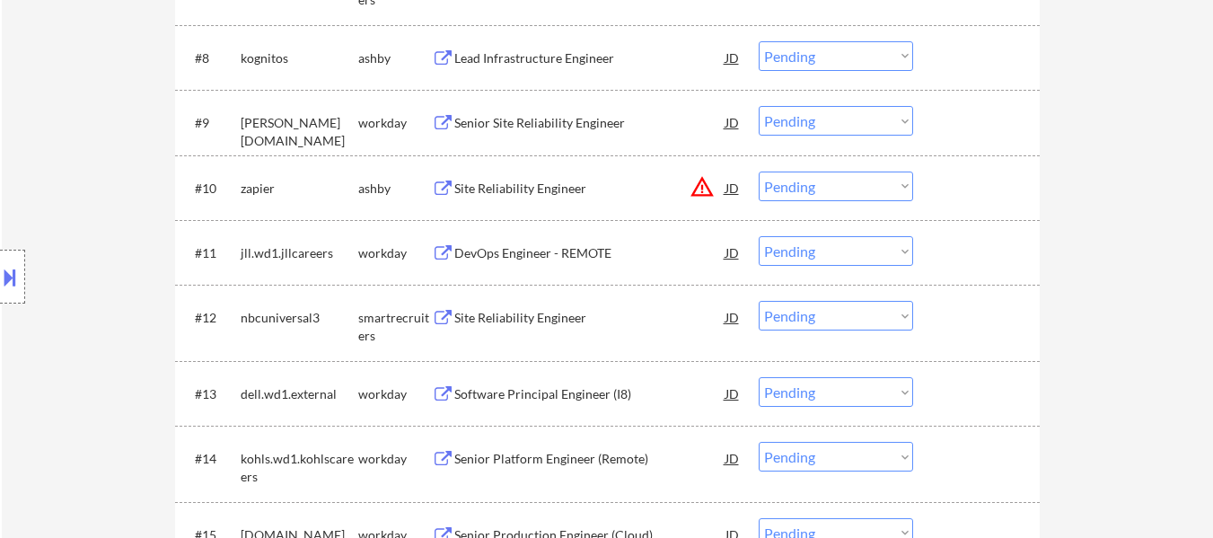
scroll to position [1077, 0]
click at [516, 186] on div "Site Reliability Engineer" at bounding box center [589, 188] width 271 height 18
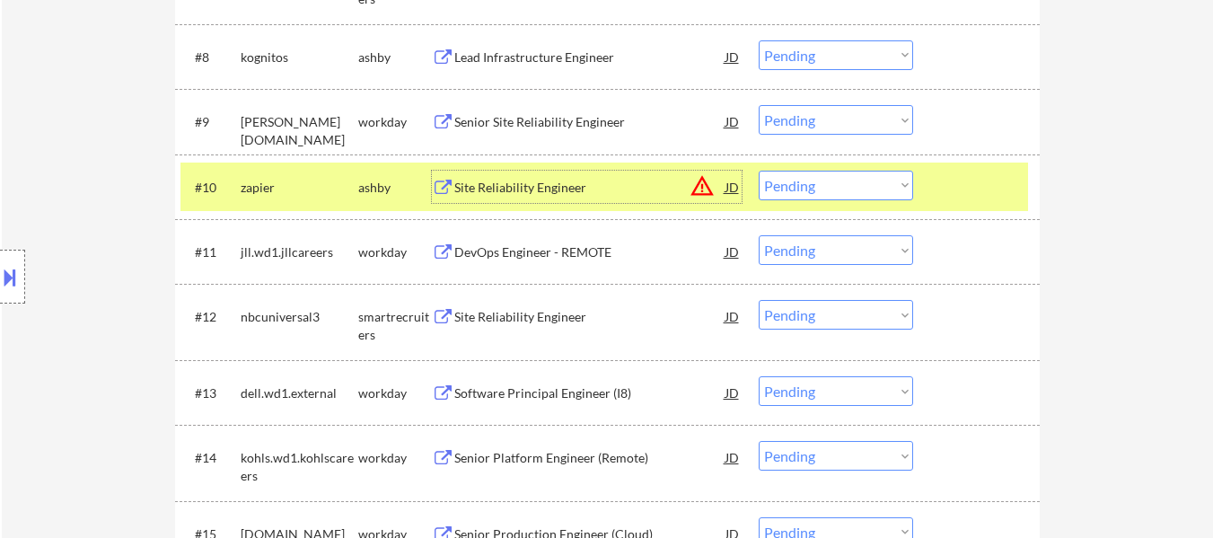
click at [862, 180] on select "Choose an option... Pending Applied Excluded (Questions) Excluded (Expired) Exc…" at bounding box center [836, 186] width 154 height 30
click at [759, 171] on select "Choose an option... Pending Applied Excluded (Questions) Excluded (Expired) Exc…" at bounding box center [836, 186] width 154 height 30
select select ""pending""
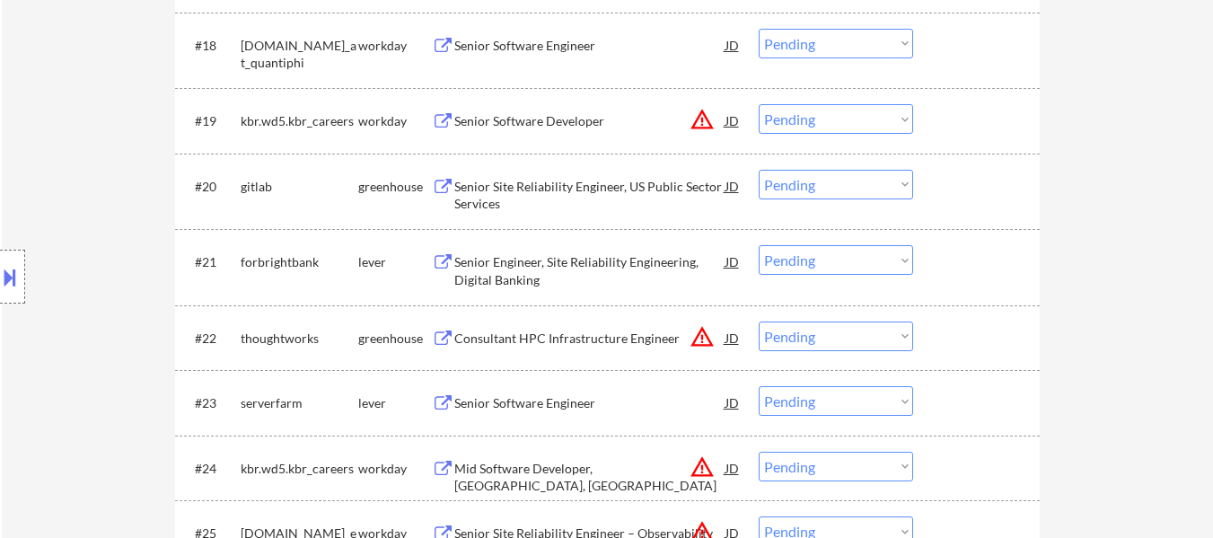
scroll to position [1795, 0]
click at [640, 180] on div "Senior Site Reliability Engineer, US Public Sector Services" at bounding box center [589, 193] width 271 height 35
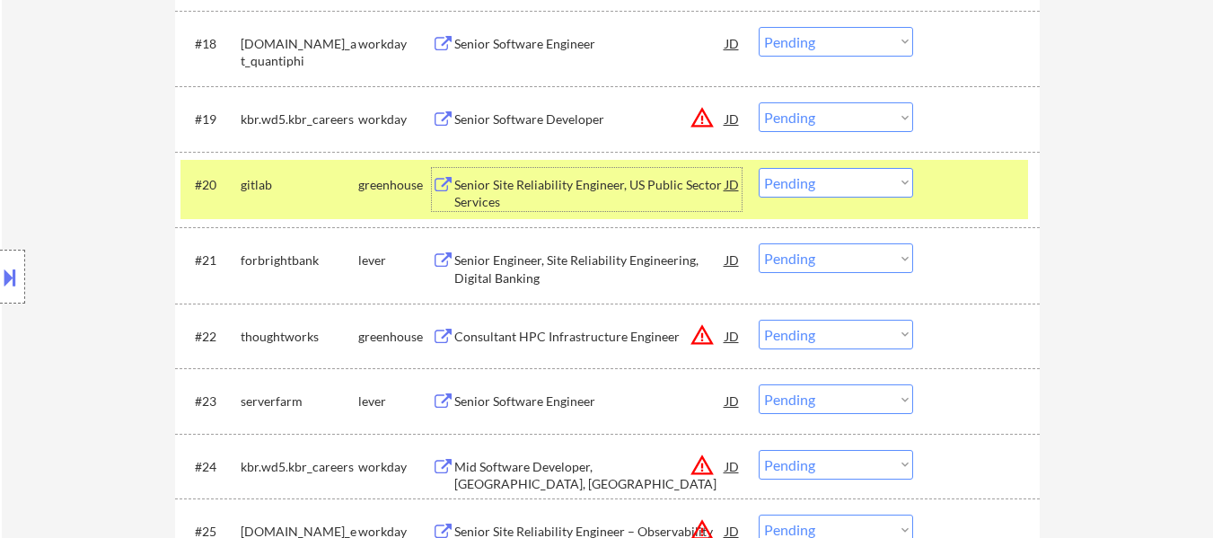
click at [839, 183] on select "Choose an option... Pending Applied Excluded (Questions) Excluded (Expired) Exc…" at bounding box center [836, 183] width 154 height 30
click at [759, 168] on select "Choose an option... Pending Applied Excluded (Questions) Excluded (Expired) Exc…" at bounding box center [836, 183] width 154 height 30
select select ""pending""
